Goal: Task Accomplishment & Management: Use online tool/utility

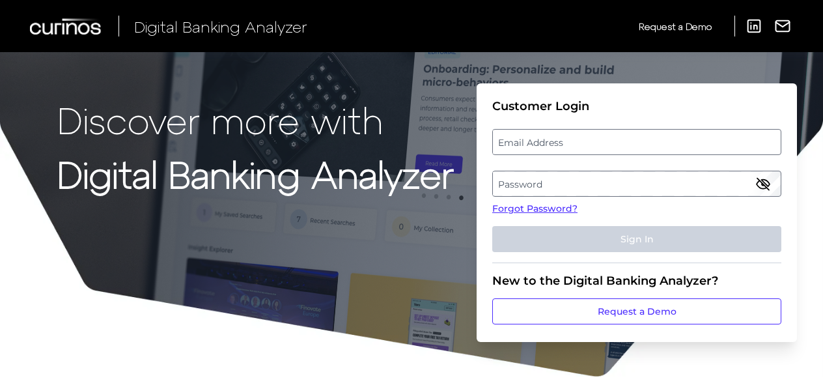
click at [545, 146] on label "Email Address" at bounding box center [636, 141] width 287 height 23
click at [545, 146] on input "email" at bounding box center [636, 142] width 289 height 26
type input "[EMAIL_ADDRESS][DOMAIN_NAME]"
click at [528, 189] on label "Password" at bounding box center [636, 183] width 287 height 23
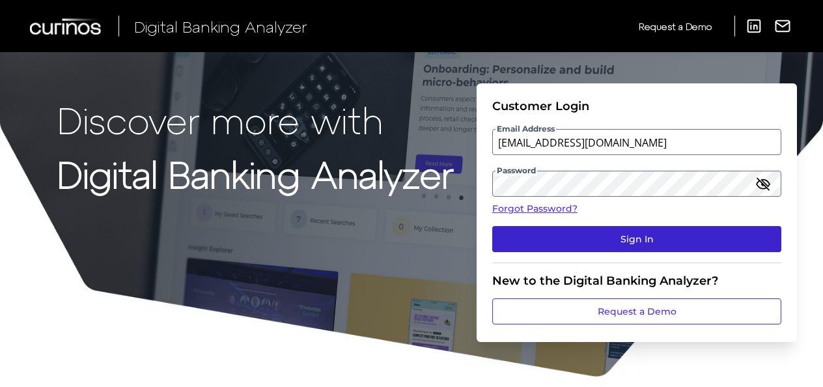
click at [632, 239] on button "Sign In" at bounding box center [636, 239] width 289 height 26
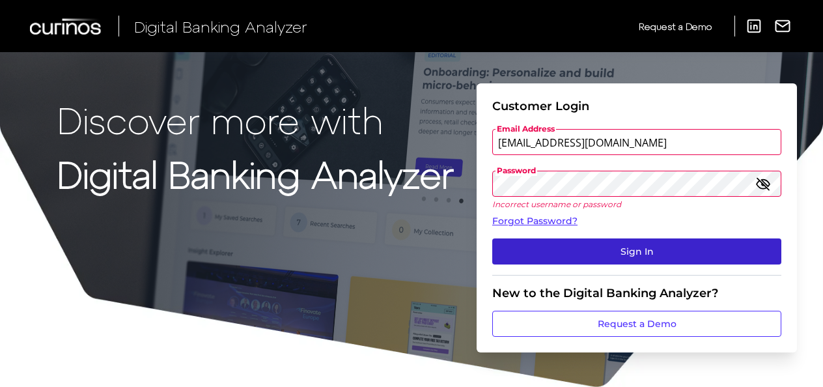
click at [630, 254] on button "Sign In" at bounding box center [636, 251] width 289 height 26
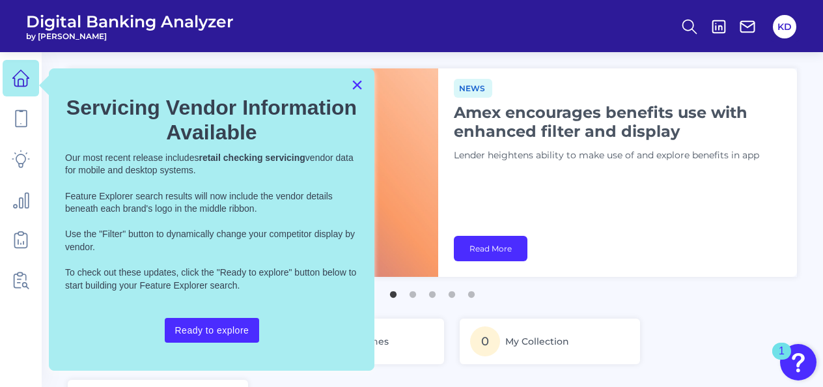
click at [355, 89] on button "×" at bounding box center [357, 84] width 12 height 21
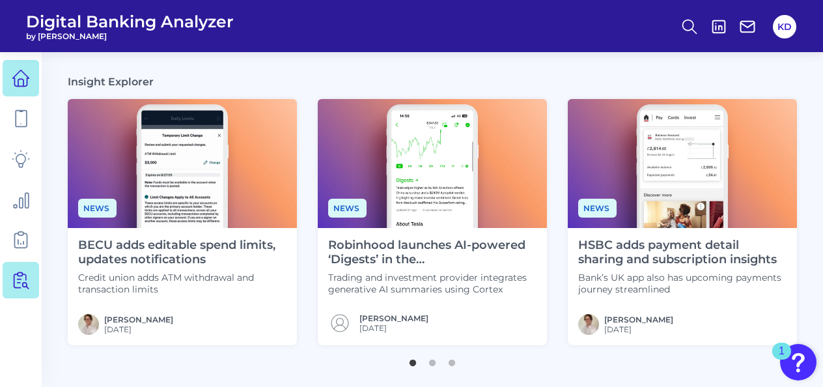
scroll to position [51, 0]
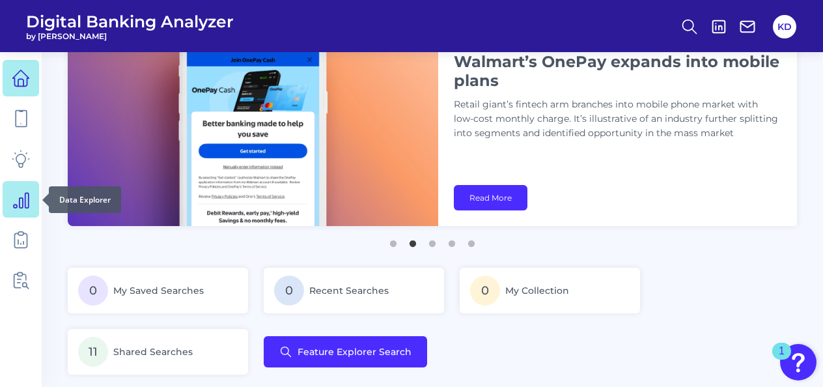
click at [25, 203] on icon at bounding box center [21, 200] width 15 height 15
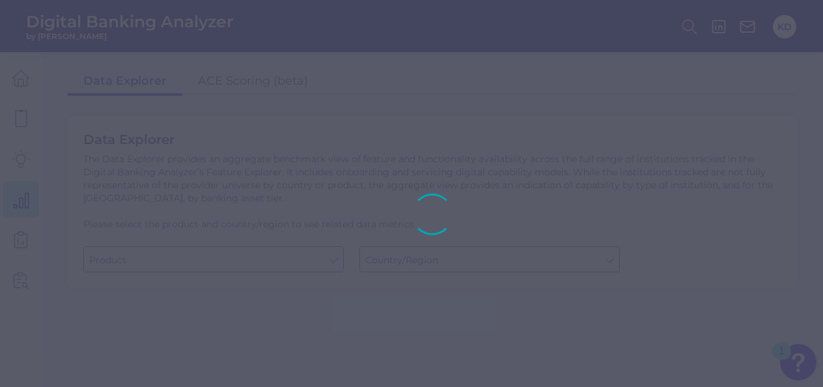
type input "Business Bank Account"
type input "[GEOGRAPHIC_DATA]"
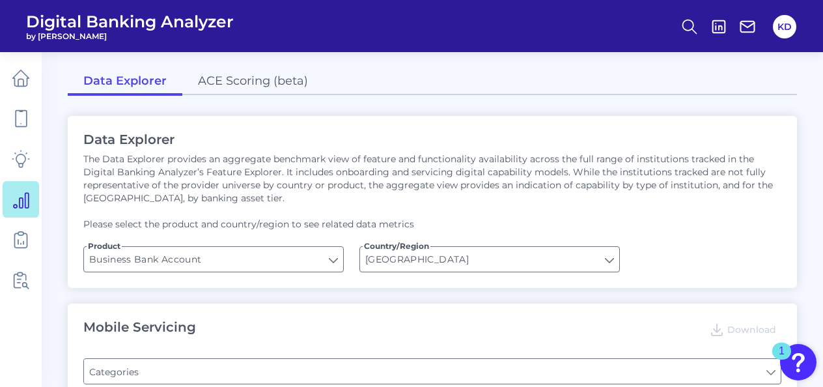
type input "Type of Institution"
type input "Login"
type input "Type of Institution"
type input "Channel"
type input "Type of Institution"
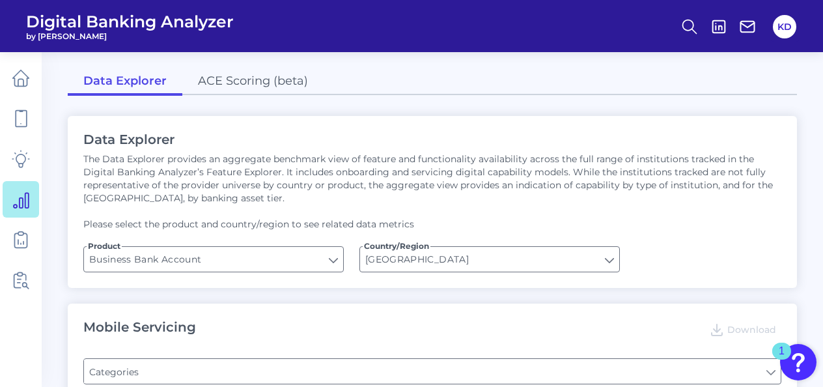
type input "Pre-login Features"
type input "Does it offer third-party single sign on?"
type input "Can you apply for the PRODUCT as a new to brand customer on ANY digital channel?"
type input "Upon opening the app are users immediately prompted to use Touch/Face ID to log…"
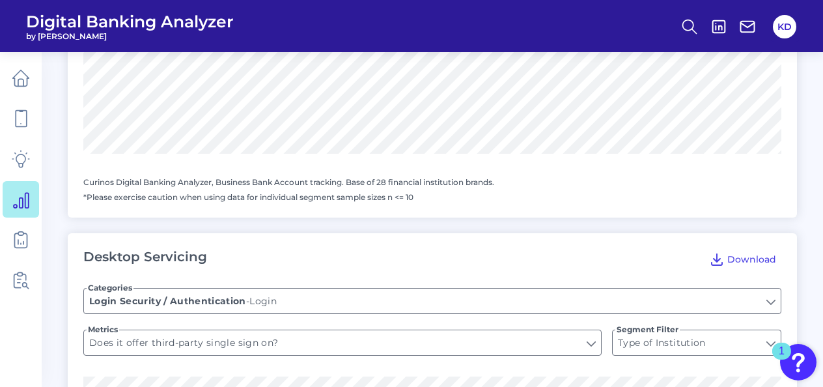
scroll to position [781, 0]
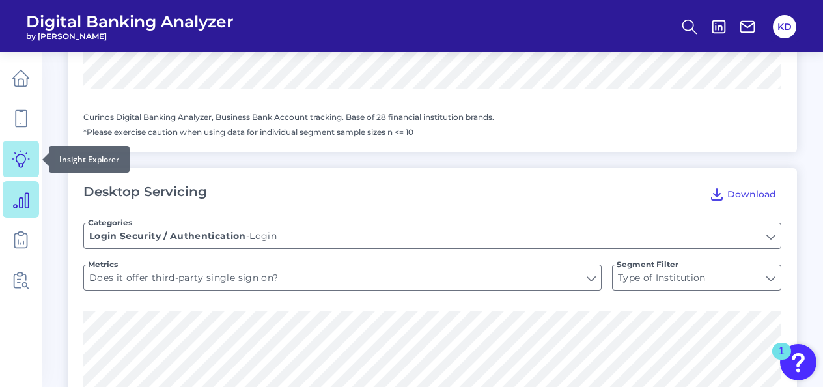
click at [23, 155] on icon at bounding box center [20, 158] width 17 height 17
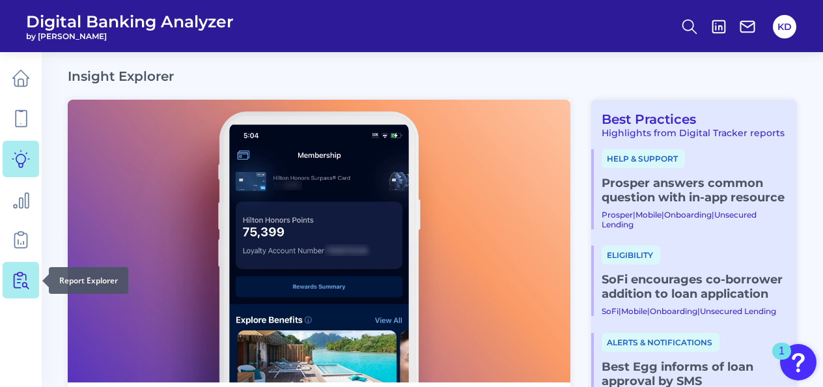
click at [22, 272] on icon at bounding box center [23, 280] width 11 height 16
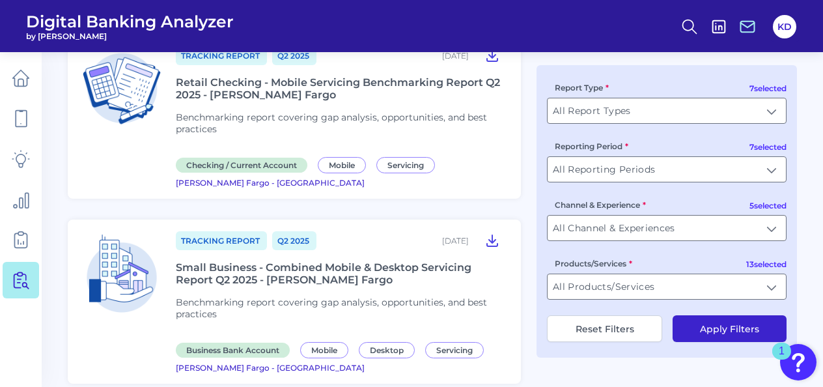
scroll to position [586, 0]
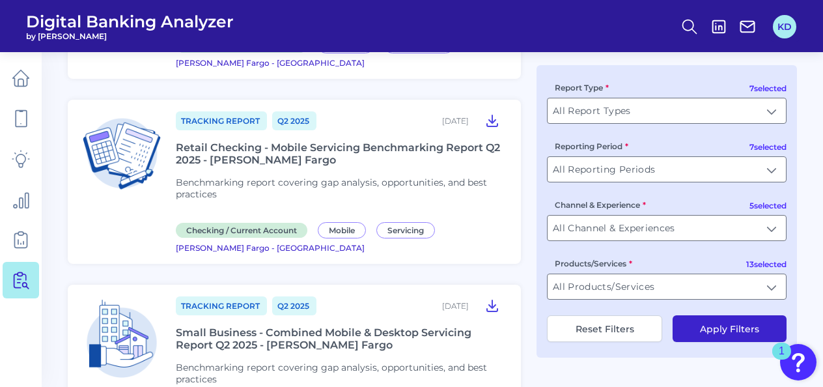
click at [778, 23] on button "KD" at bounding box center [783, 26] width 23 height 23
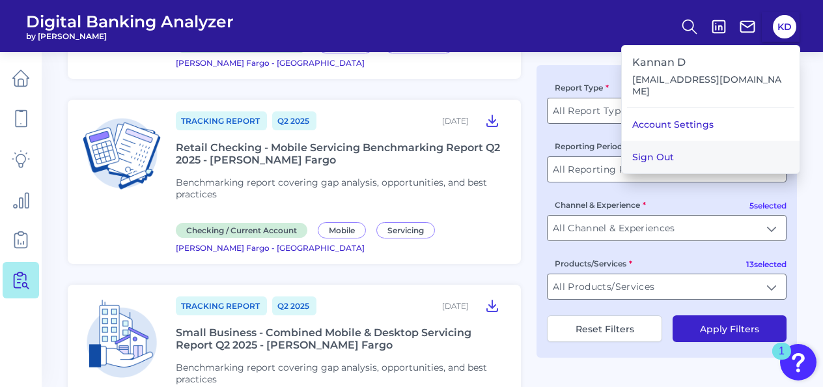
click at [686, 141] on button "Sign Out" at bounding box center [710, 157] width 178 height 33
